Goal: Task Accomplishment & Management: Manage account settings

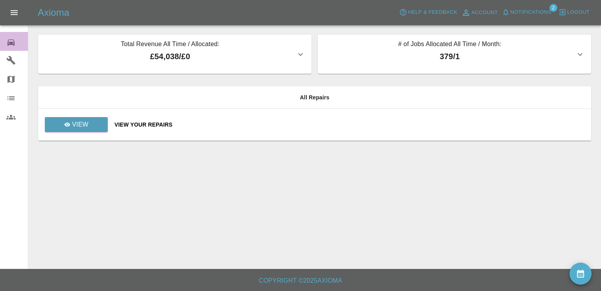
click at [8, 41] on icon at bounding box center [10, 42] width 7 height 6
click at [11, 44] on icon at bounding box center [10, 42] width 7 height 6
click at [578, 13] on span "Logout" at bounding box center [579, 12] width 22 height 9
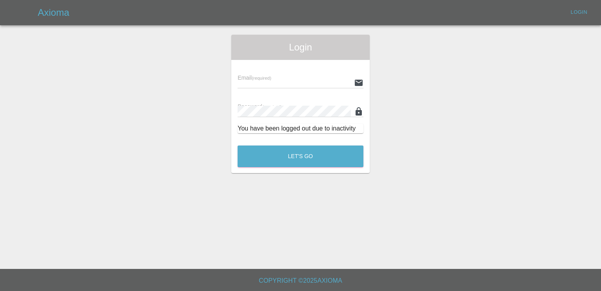
type input "[EMAIL_ADDRESS][DOMAIN_NAME]"
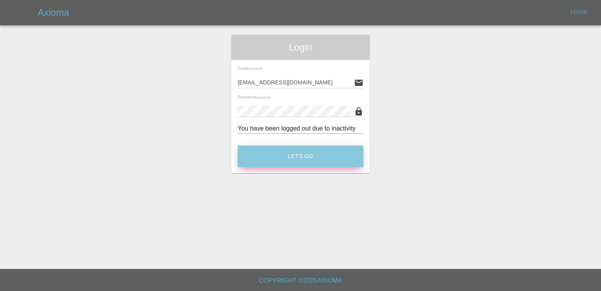
click at [296, 158] on button "Let's Go" at bounding box center [301, 156] width 126 height 22
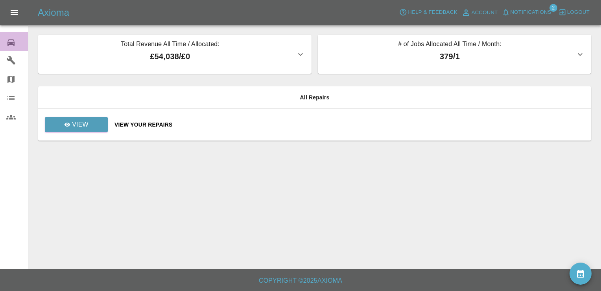
click at [11, 41] on icon at bounding box center [10, 42] width 9 height 9
click at [80, 120] on p "View" at bounding box center [80, 124] width 17 height 9
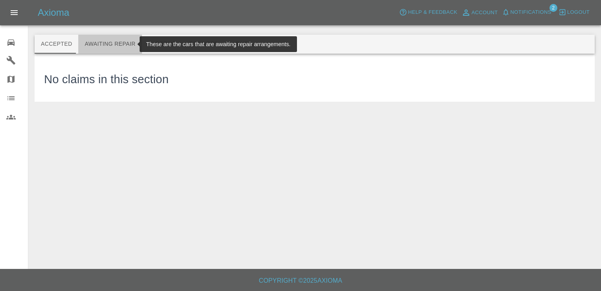
click at [111, 38] on button "Awaiting Repair" at bounding box center [109, 44] width 63 height 19
